Goal: Task Accomplishment & Management: Manage account settings

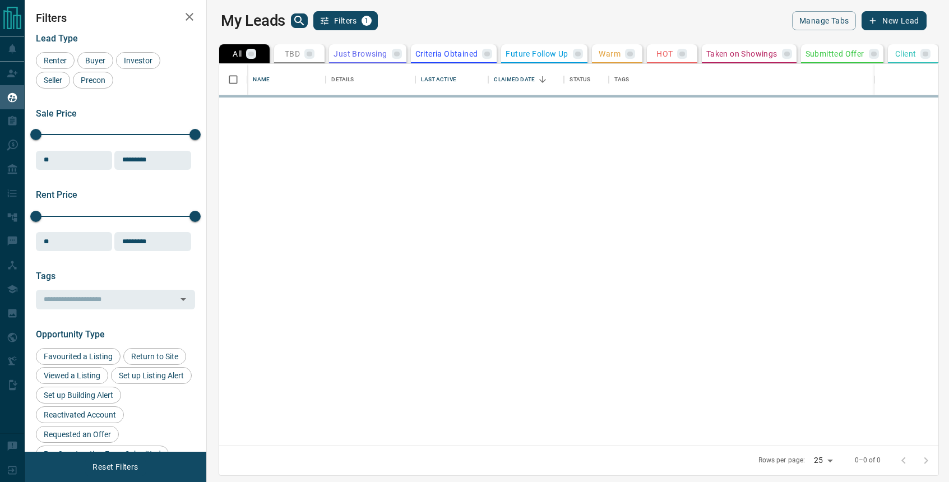
scroll to position [382, 737]
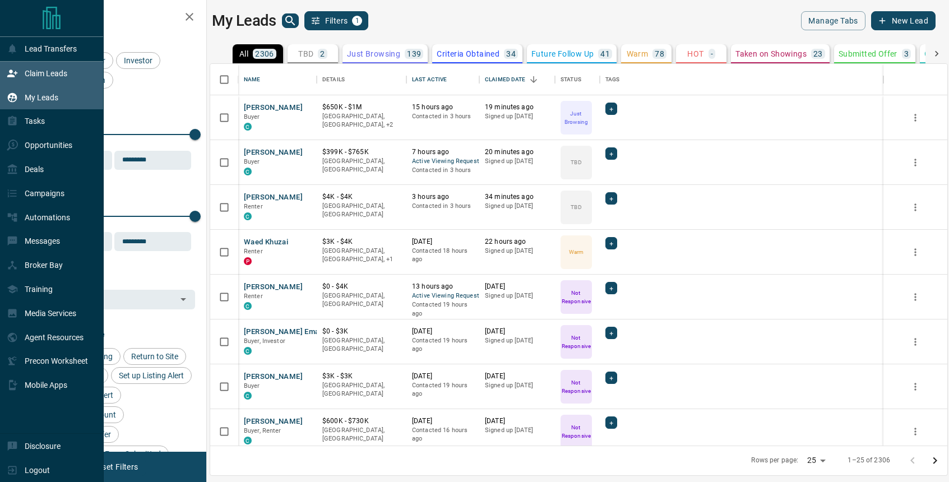
click at [36, 70] on p "Claim Leads" at bounding box center [46, 73] width 43 height 9
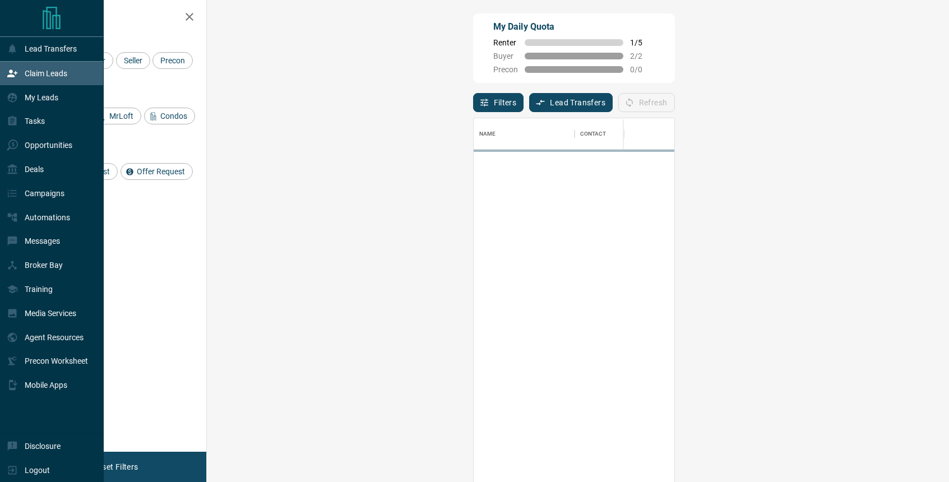
scroll to position [368, 718]
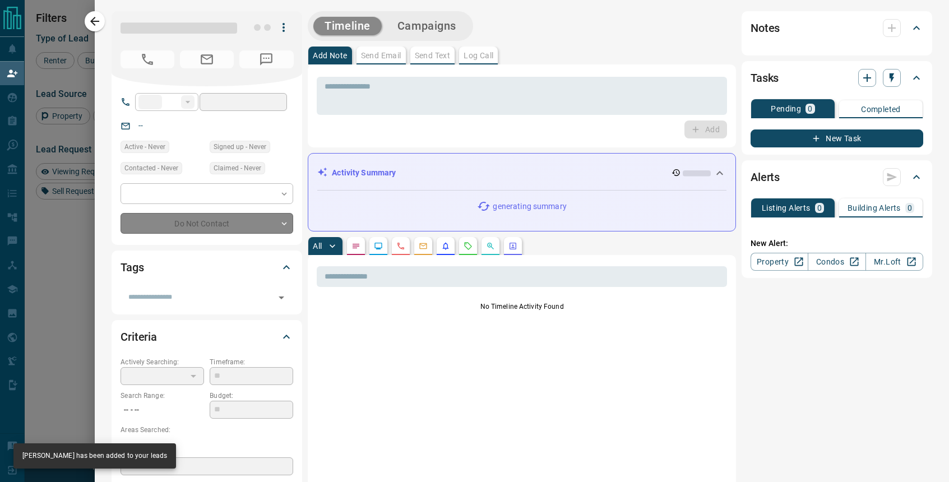
type input "**"
type input "**********"
type input "**"
type input "*"
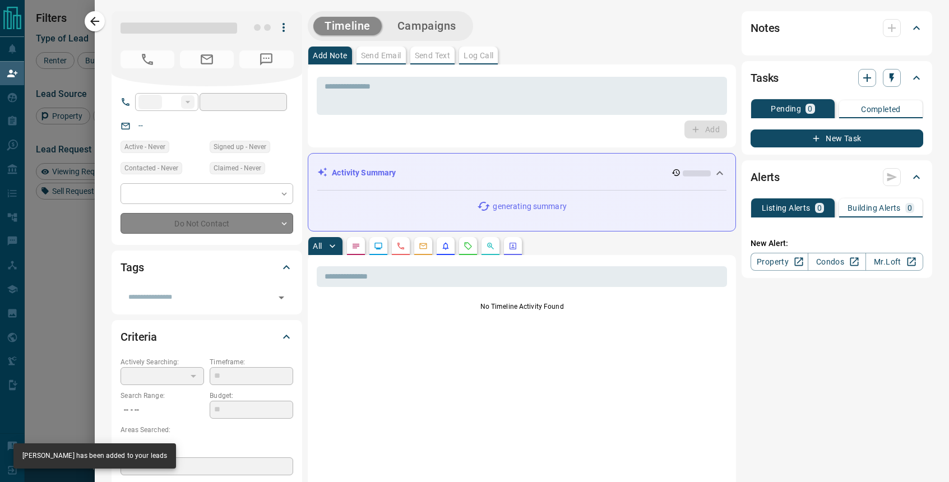
type input "**********"
type input "*******"
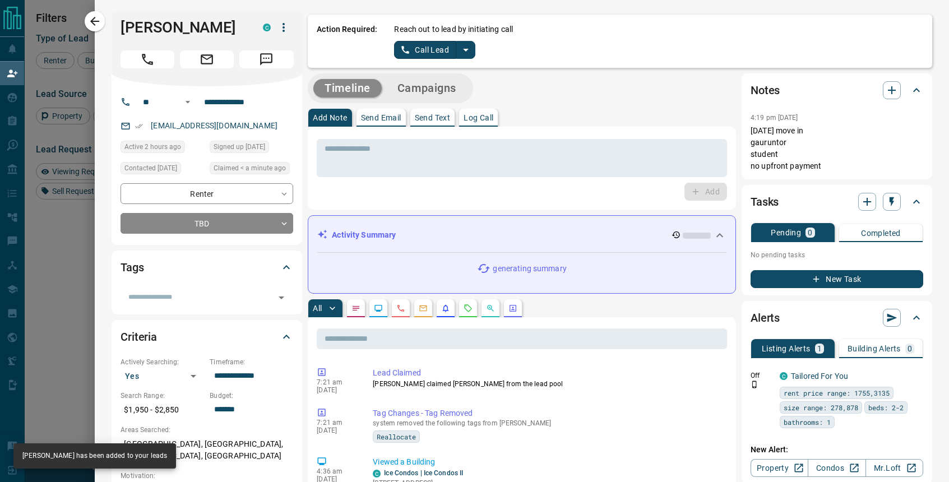
click at [466, 47] on icon "split button" at bounding box center [465, 49] width 13 height 13
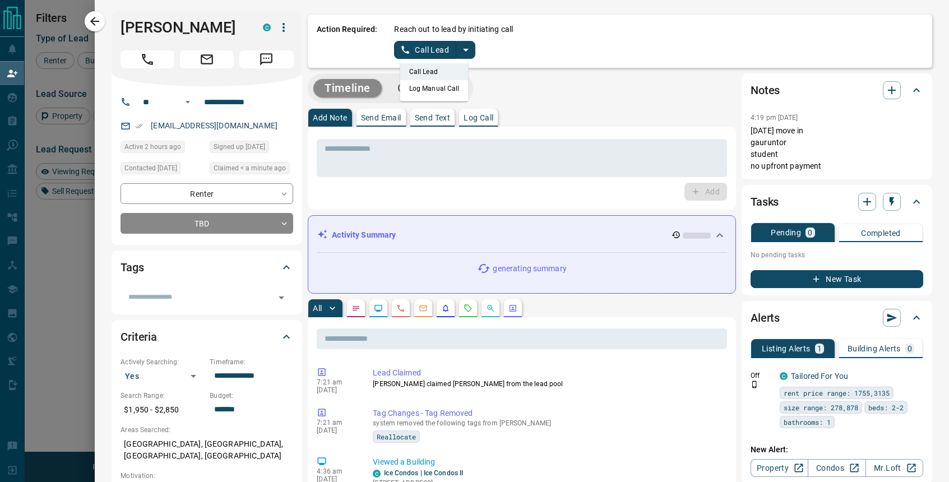
click at [433, 87] on li "Log Manual Call" at bounding box center [434, 88] width 68 height 17
click at [431, 45] on button "Log Manual Call" at bounding box center [431, 50] width 74 height 18
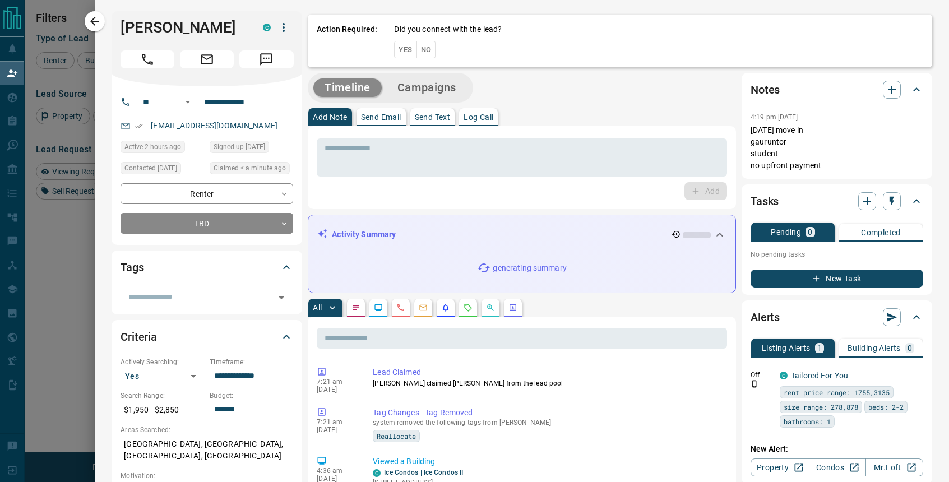
click at [426, 48] on button "No" at bounding box center [427, 49] width 20 height 17
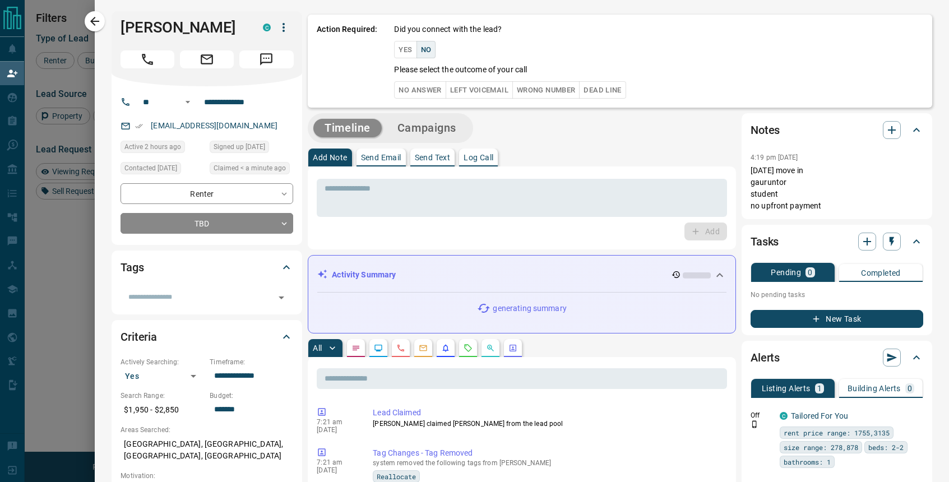
click at [409, 90] on button "No Answer" at bounding box center [420, 89] width 52 height 17
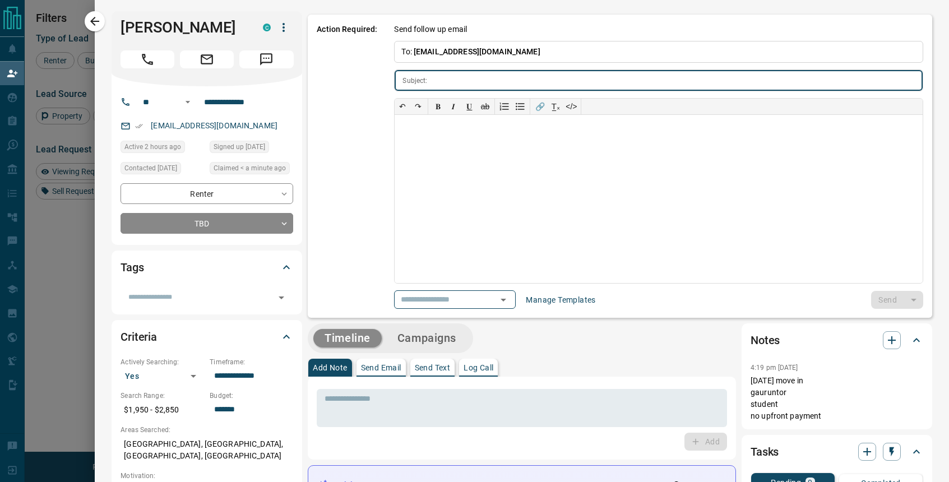
type input "**********"
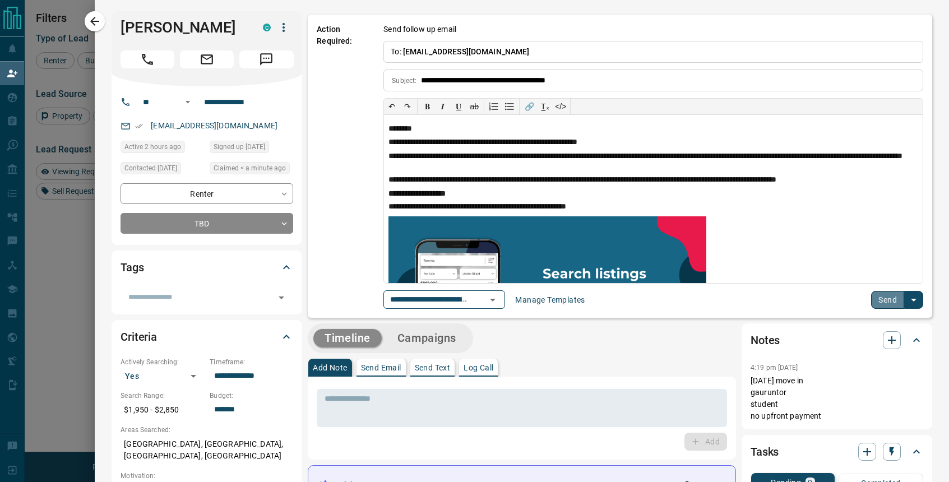
click at [883, 297] on button "Send" at bounding box center [887, 300] width 33 height 18
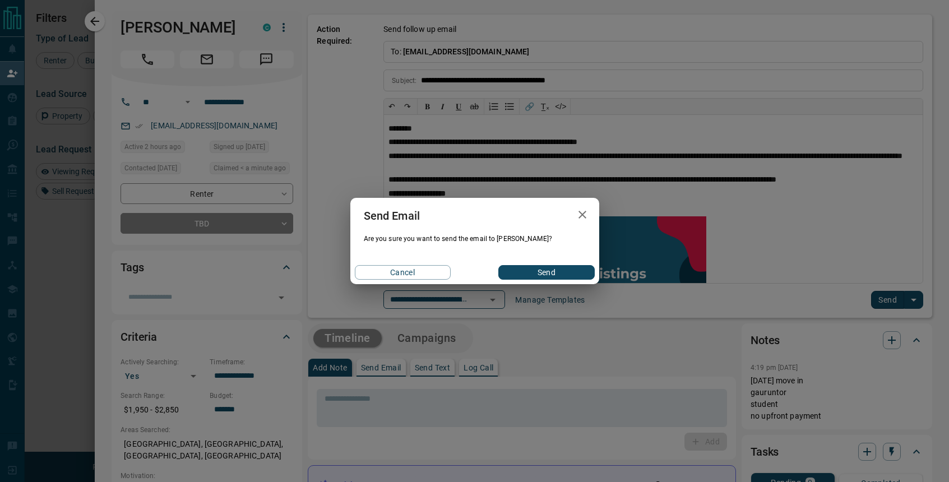
click at [539, 280] on div "Cancel Send" at bounding box center [474, 273] width 249 height 24
click at [538, 270] on button "Send" at bounding box center [546, 272] width 96 height 15
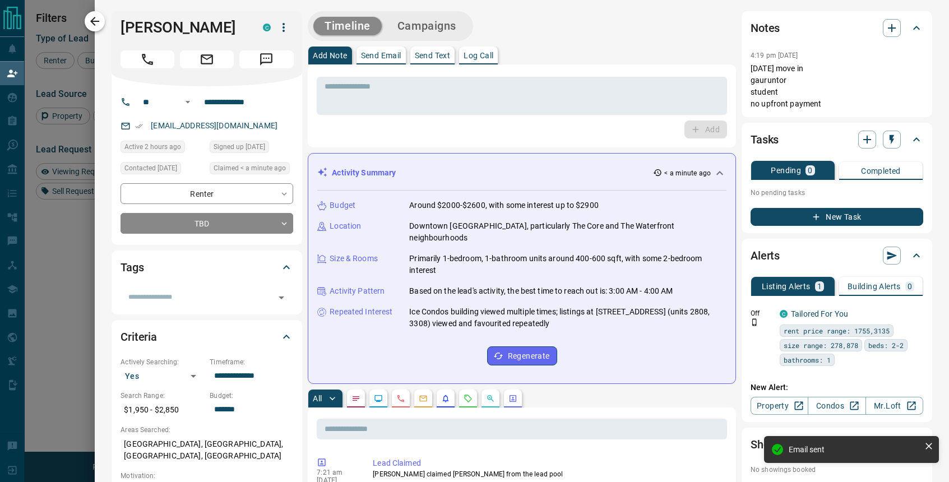
click at [100, 24] on icon "button" at bounding box center [94, 21] width 13 height 13
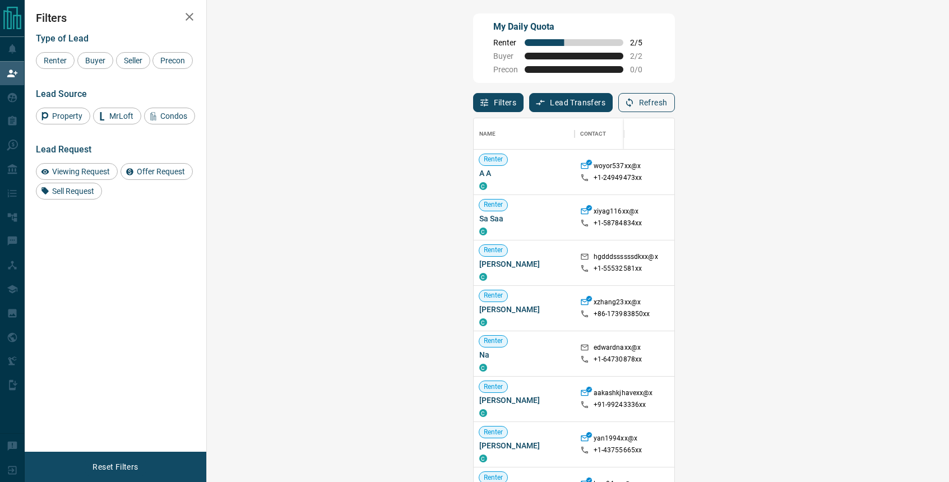
click at [675, 104] on button "Refresh" at bounding box center [646, 102] width 57 height 19
click at [675, 107] on button "Refresh" at bounding box center [646, 102] width 57 height 19
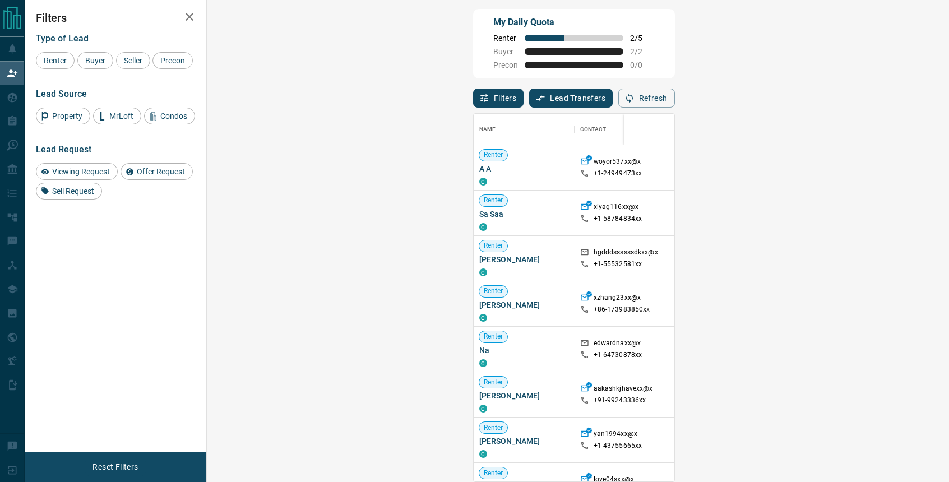
scroll to position [5, 0]
click at [675, 44] on div "My Daily Quota Renter 2 / 5 Buyer 2 / 2 Precon 0 / 0" at bounding box center [574, 44] width 202 height 70
click at [894, 160] on div at bounding box center [939, 167] width 90 height 45
click at [675, 31] on div "My Daily Quota Renter 2 / 5 Buyer 2 / 2 Precon 0 / 0" at bounding box center [574, 44] width 202 height 70
click at [675, 98] on button "Refresh" at bounding box center [646, 98] width 57 height 19
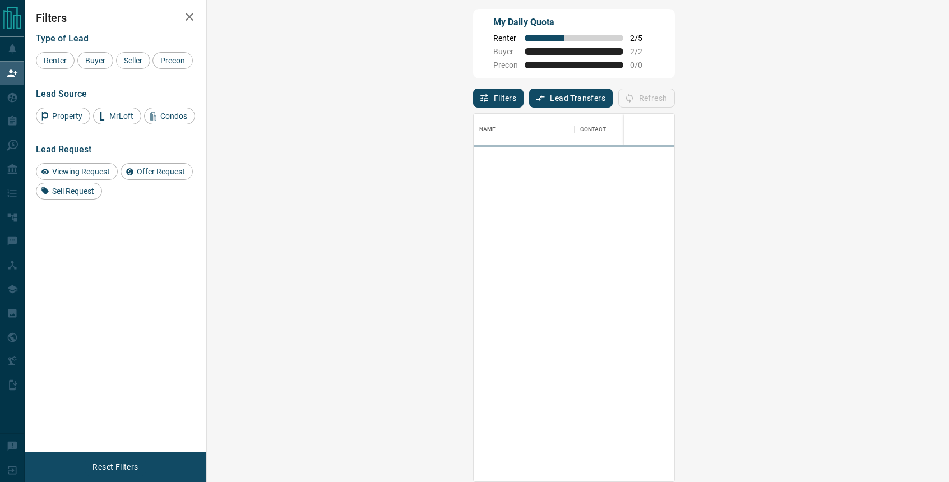
scroll to position [368, 718]
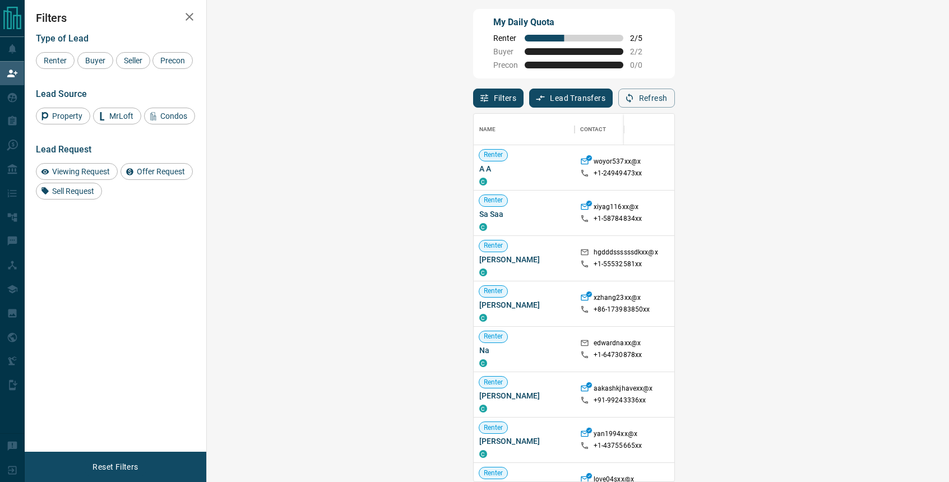
click at [945, 117] on div "My Daily Quota Renter 2 / 5 Buyer 2 / 2 Precon 0 / 0 Filters Lead Transfers 0 R…" at bounding box center [487, 200] width 924 height 408
click at [941, 147] on div "My Daily Quota Renter 2 / 5 Buyer 2 / 2 Precon 0 / 0 Filters Lead Transfers 0 R…" at bounding box center [487, 200] width 924 height 408
click at [675, 64] on div "My Daily Quota Renter 2 / 5 Buyer 2 / 2 Precon 0 / 0" at bounding box center [574, 44] width 202 height 70
click at [675, 61] on div "My Daily Quota Renter 2 / 5 Buyer 2 / 2 Precon 0 / 0" at bounding box center [574, 44] width 202 height 70
drag, startPoint x: 805, startPoint y: 61, endPoint x: 599, endPoint y: 85, distance: 207.7
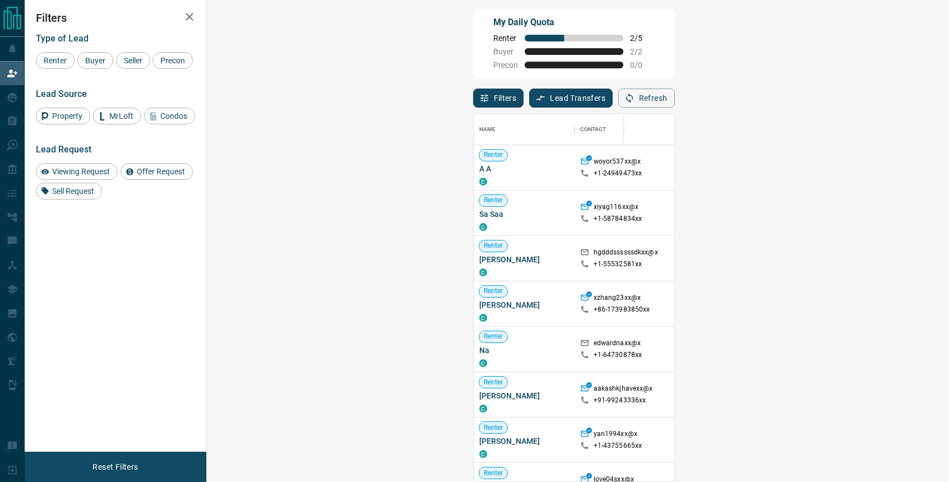
click at [600, 82] on div "My Daily Quota Renter 2 / 5 Buyer 2 / 2 Precon 0 / 0 Filters Lead Transfers 0 R…" at bounding box center [574, 200] width 206 height 386
click at [479, 169] on span "A A" at bounding box center [524, 168] width 90 height 11
click at [675, 46] on div "My Daily Quota Renter 2 / 5 Buyer 2 / 2 Precon 0 / 0" at bounding box center [574, 44] width 202 height 70
click at [594, 163] on p "woyor537xx@x" at bounding box center [618, 163] width 48 height 12
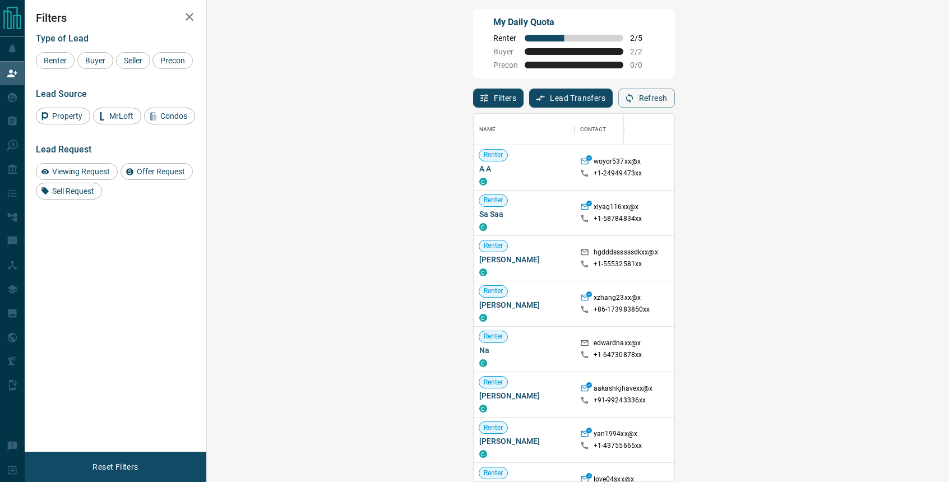
click at [492, 36] on div "My Daily Quota Renter 2 / 5 Buyer 2 / 2 Precon 0 / 0" at bounding box center [574, 44] width 202 height 70
click at [473, 50] on div "My Daily Quota Renter 2 / 5 Buyer 2 / 2 Precon 0 / 0" at bounding box center [574, 44] width 202 height 70
click at [894, 160] on div at bounding box center [939, 167] width 90 height 45
click at [669, 121] on div at bounding box center [649, 129] width 39 height 31
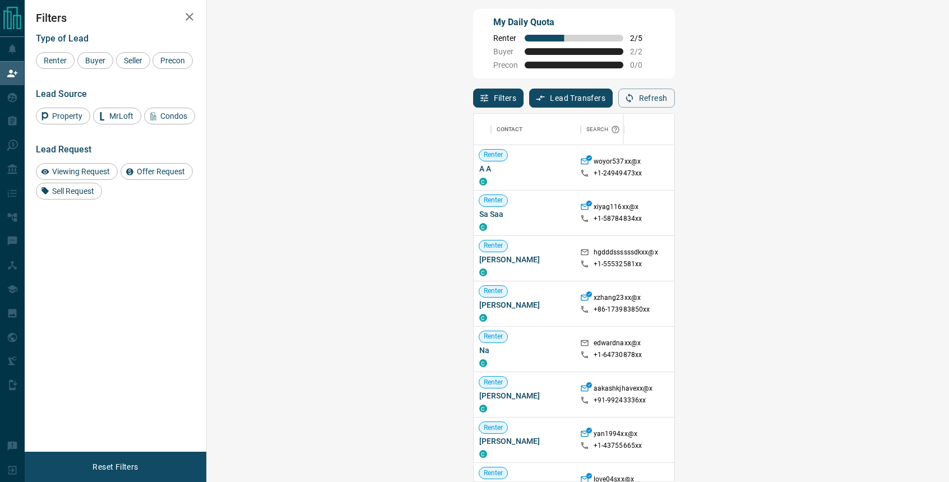
scroll to position [0, 84]
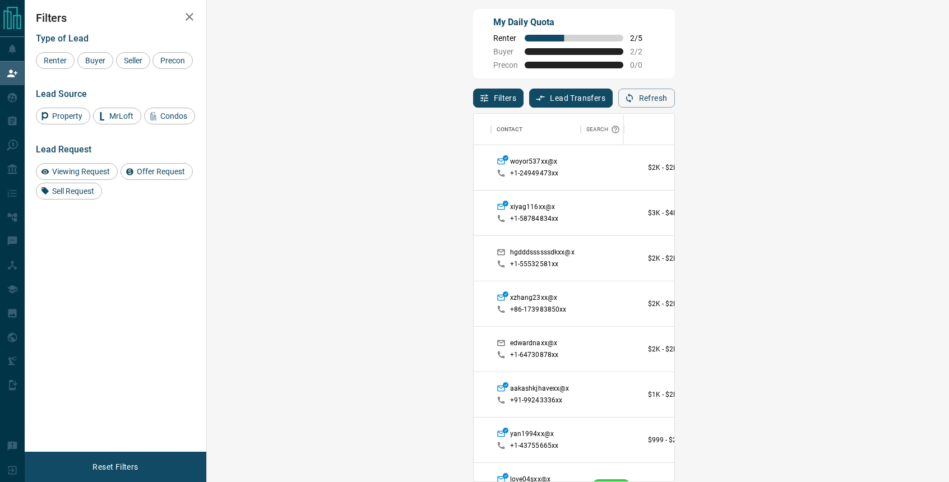
click at [594, 11] on div "My Daily Quota Renter 2 / 5 Buyer 2 / 2 Precon 0 / 0" at bounding box center [574, 44] width 202 height 70
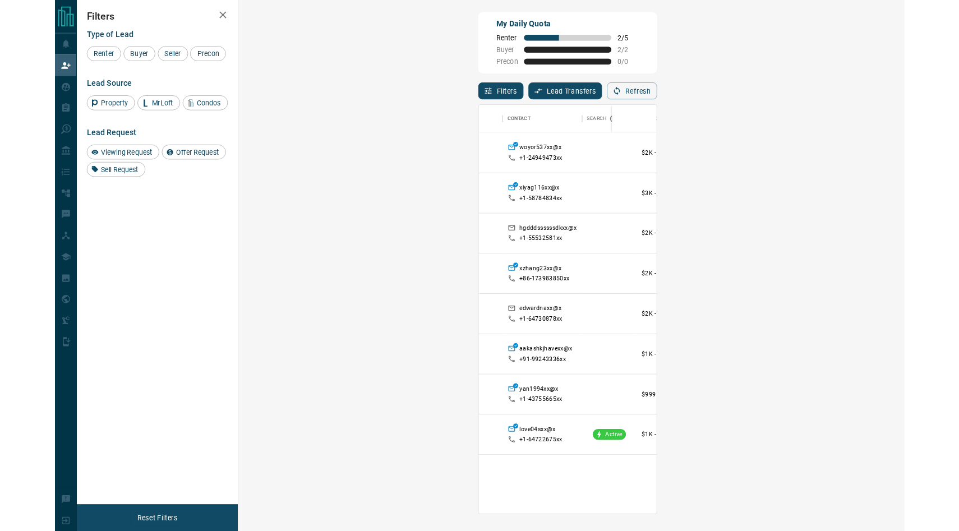
scroll to position [1, 1]
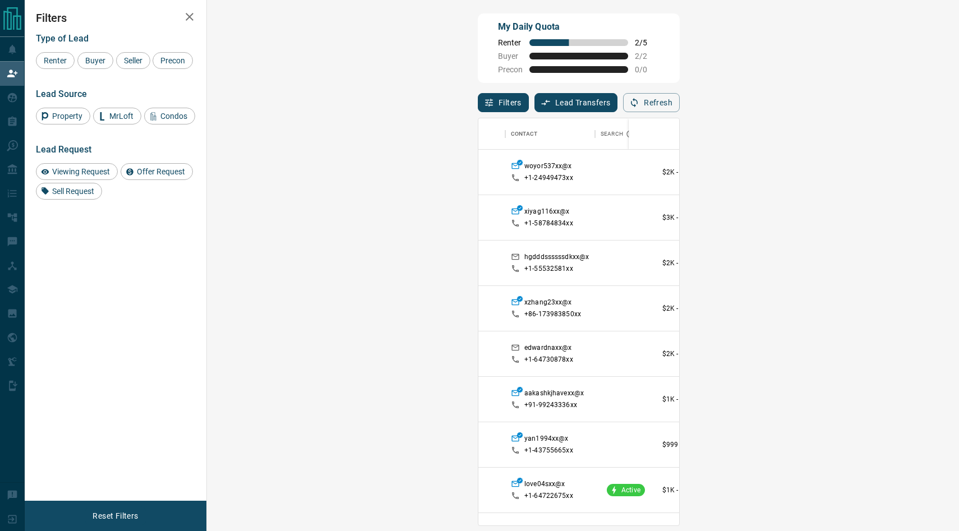
click at [825, 183] on div at bounding box center [870, 172] width 90 height 45
click at [511, 482] on div "soleilpetxx@x +1- 41682879xx" at bounding box center [550, 535] width 78 height 45
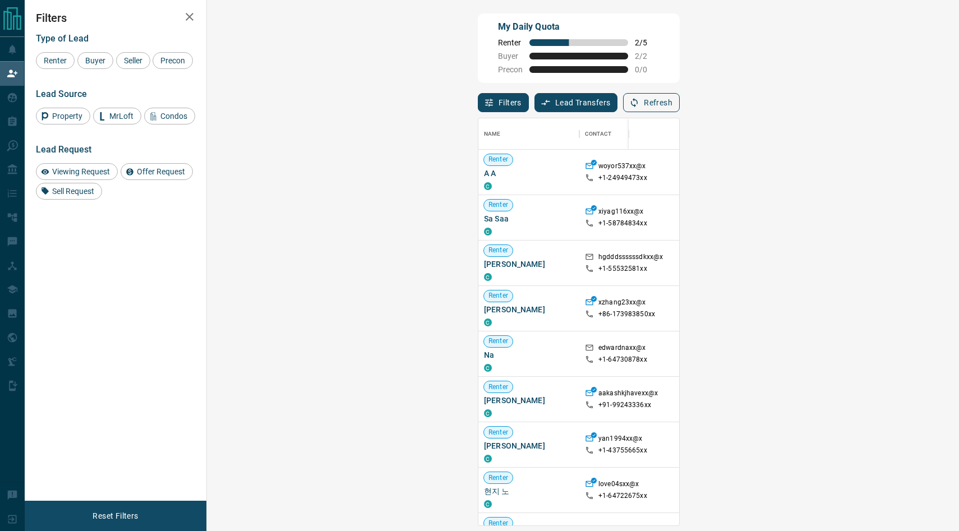
click at [679, 107] on button "Refresh" at bounding box center [651, 102] width 57 height 19
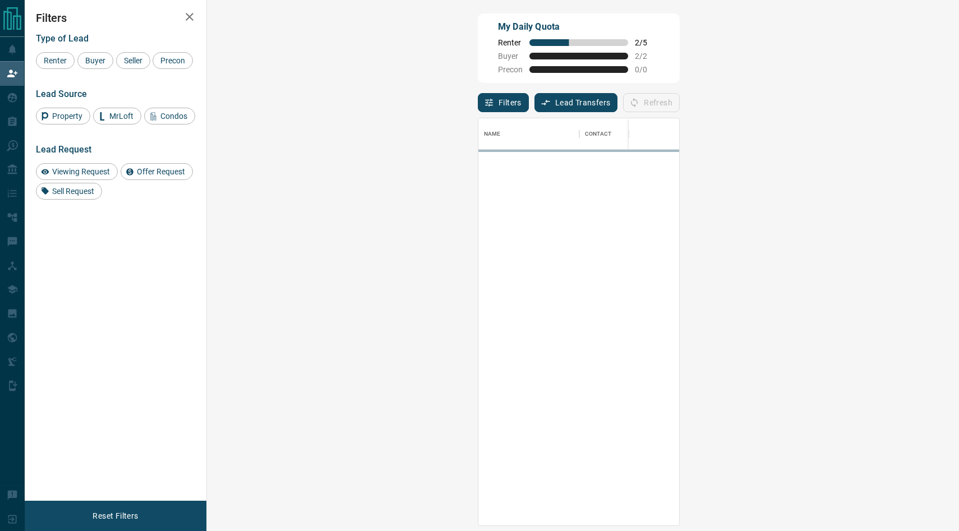
scroll to position [406, 728]
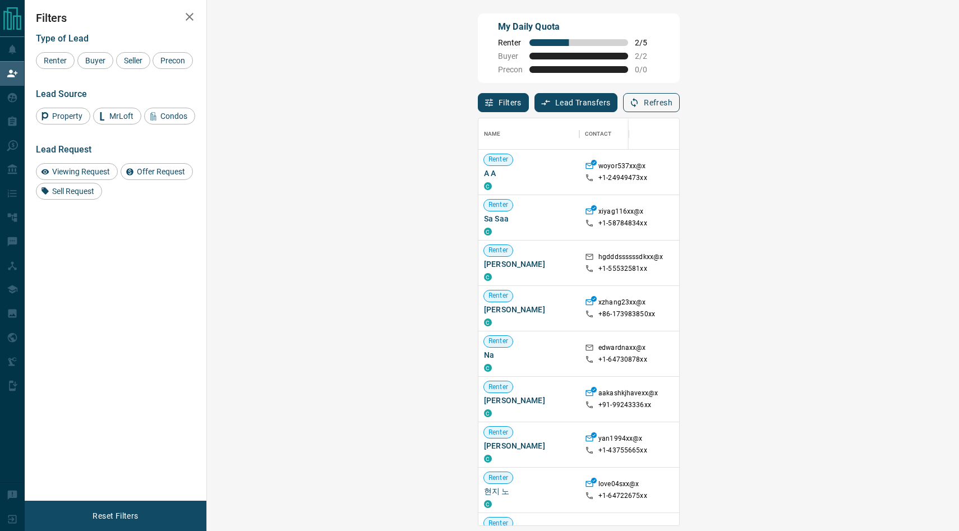
click at [679, 107] on button "Refresh" at bounding box center [651, 102] width 57 height 19
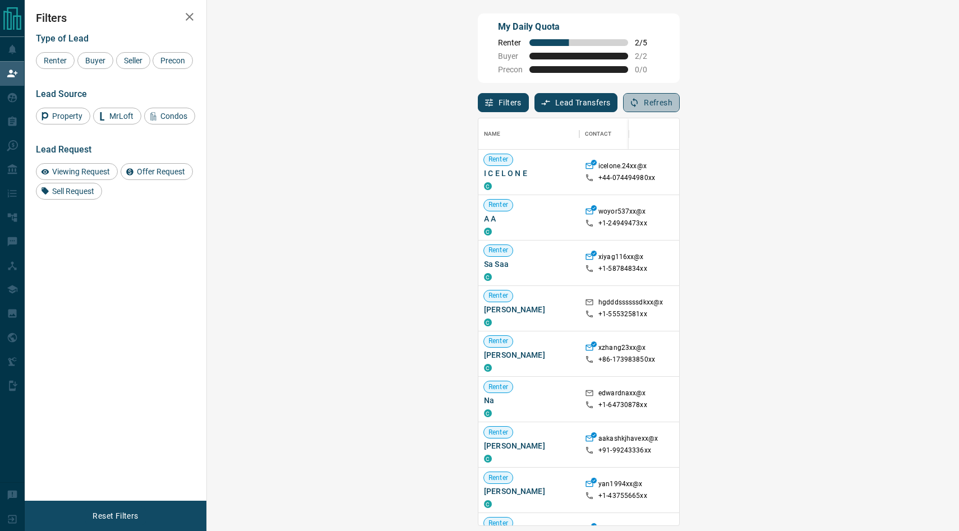
click at [679, 107] on button "Refresh" at bounding box center [651, 102] width 57 height 19
click at [679, 104] on button "Refresh" at bounding box center [651, 102] width 57 height 19
click at [679, 105] on button "Refresh" at bounding box center [651, 102] width 57 height 19
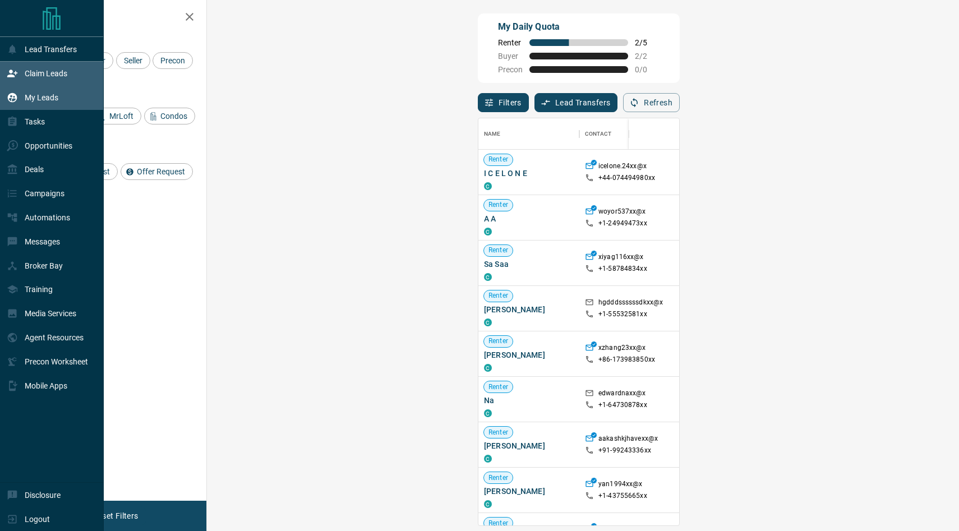
click at [26, 97] on p "My Leads" at bounding box center [42, 97] width 34 height 9
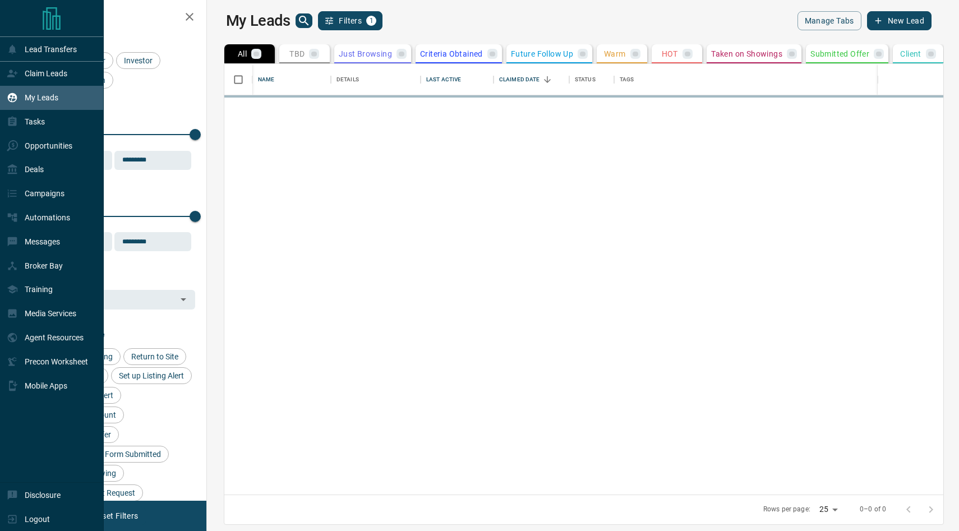
scroll to position [431, 747]
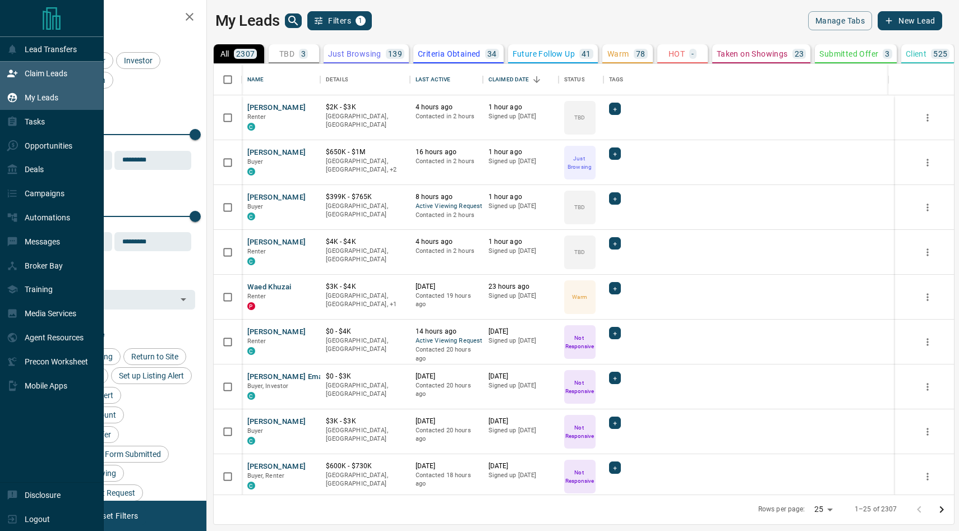
click at [38, 81] on div "Claim Leads" at bounding box center [37, 73] width 61 height 18
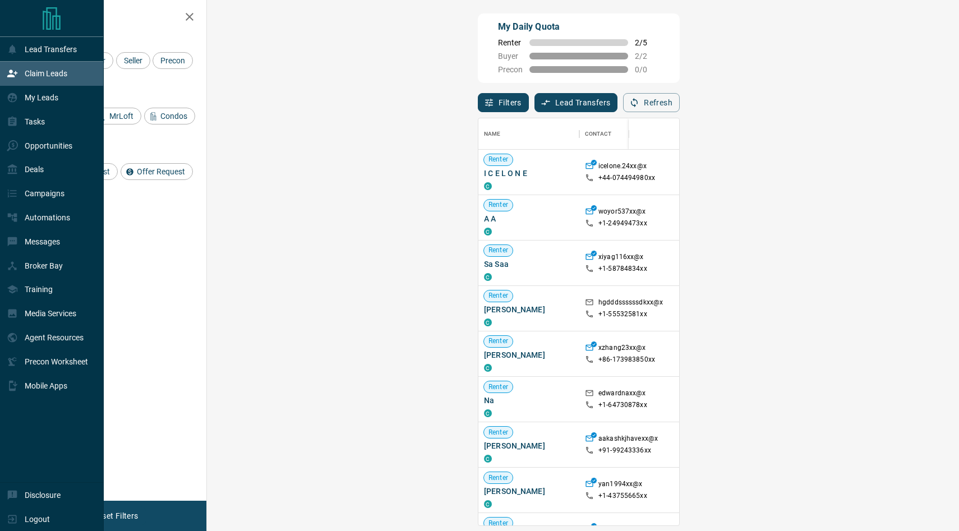
scroll to position [406, 728]
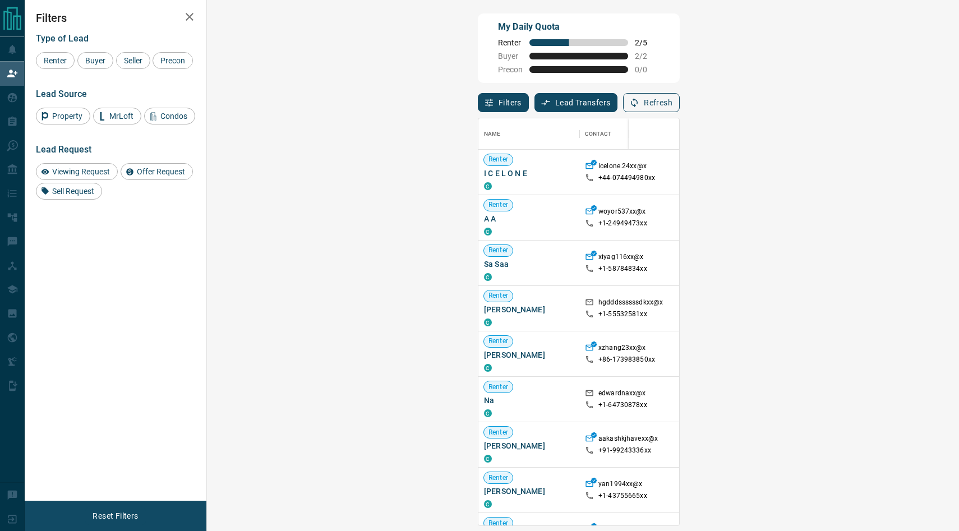
click at [679, 98] on button "Refresh" at bounding box center [651, 102] width 57 height 19
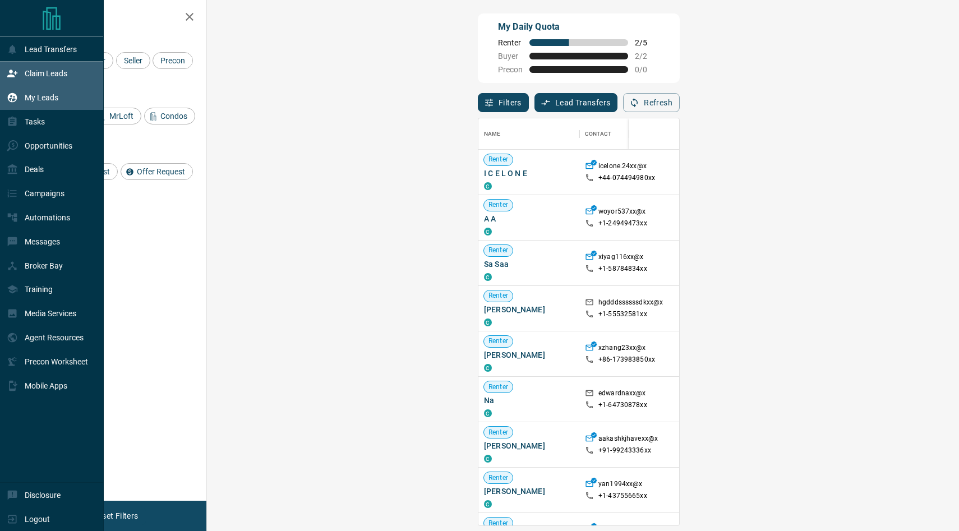
click at [41, 98] on p "My Leads" at bounding box center [42, 97] width 34 height 9
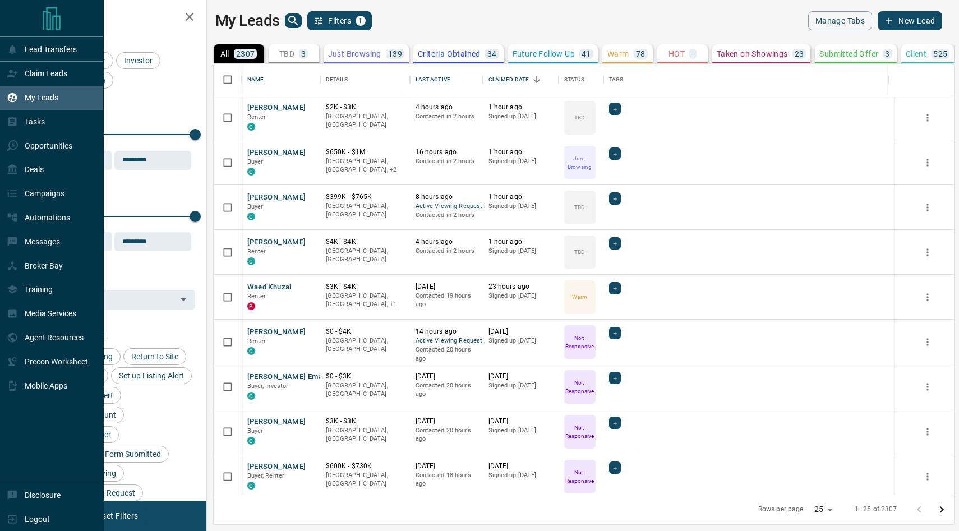
scroll to position [431, 747]
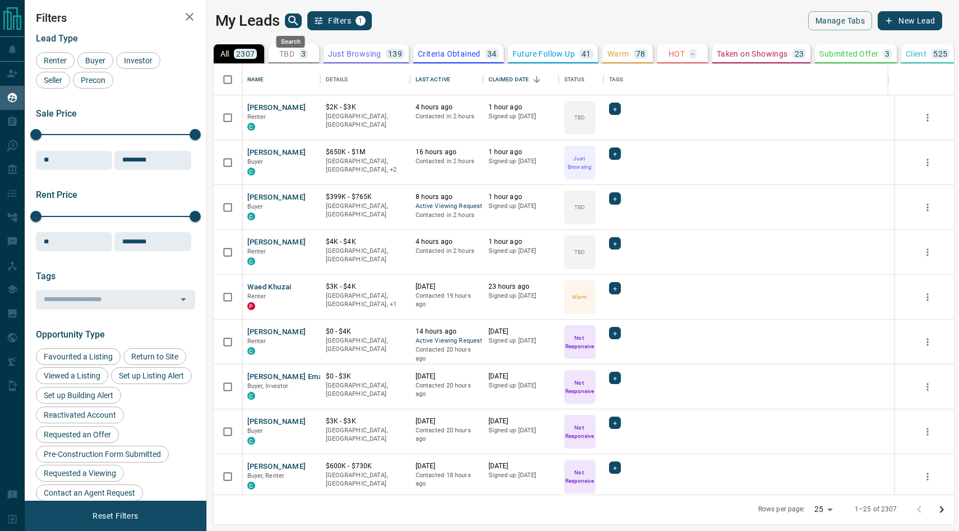
click at [292, 24] on icon "search button" at bounding box center [292, 20] width 13 height 13
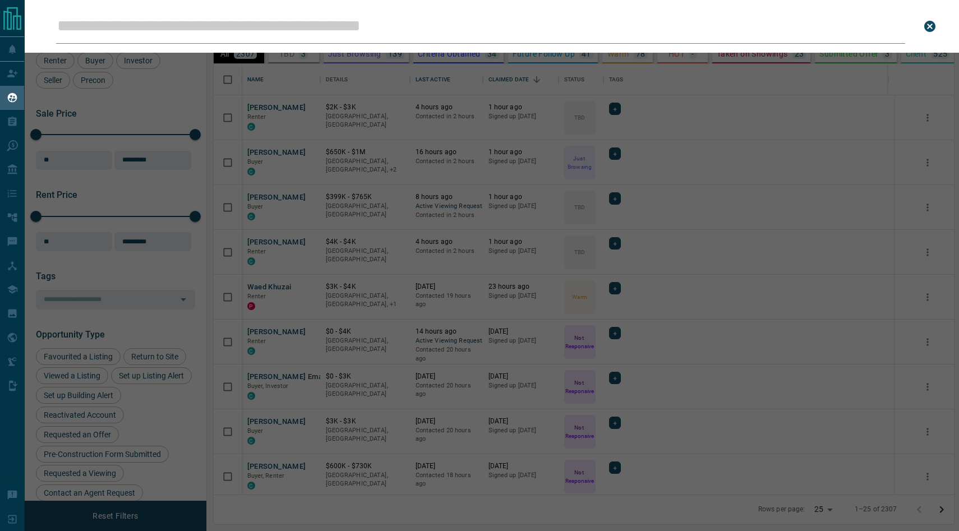
click at [303, 25] on input "Leads Search Bar" at bounding box center [480, 26] width 849 height 35
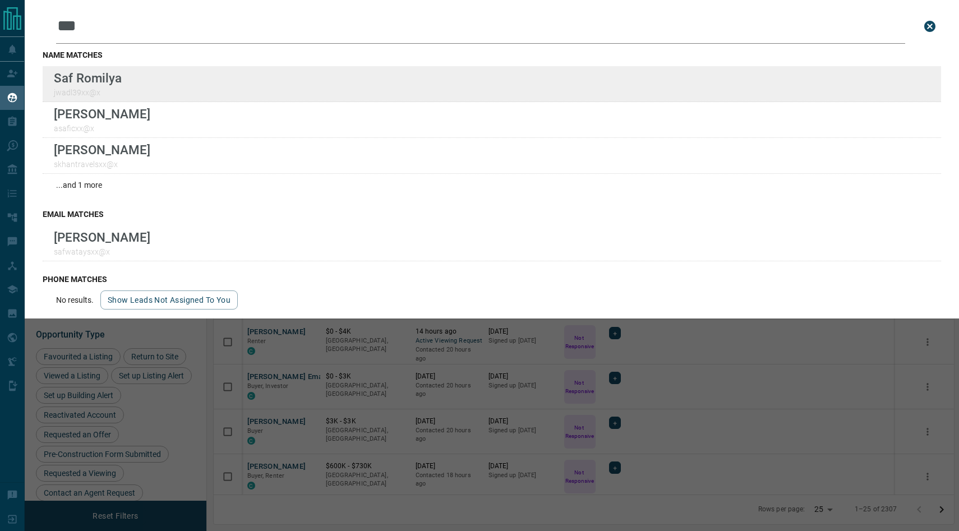
type input "***"
click at [99, 84] on p "Saf Romilya" at bounding box center [88, 78] width 68 height 15
